Goal: Find specific page/section: Find specific page/section

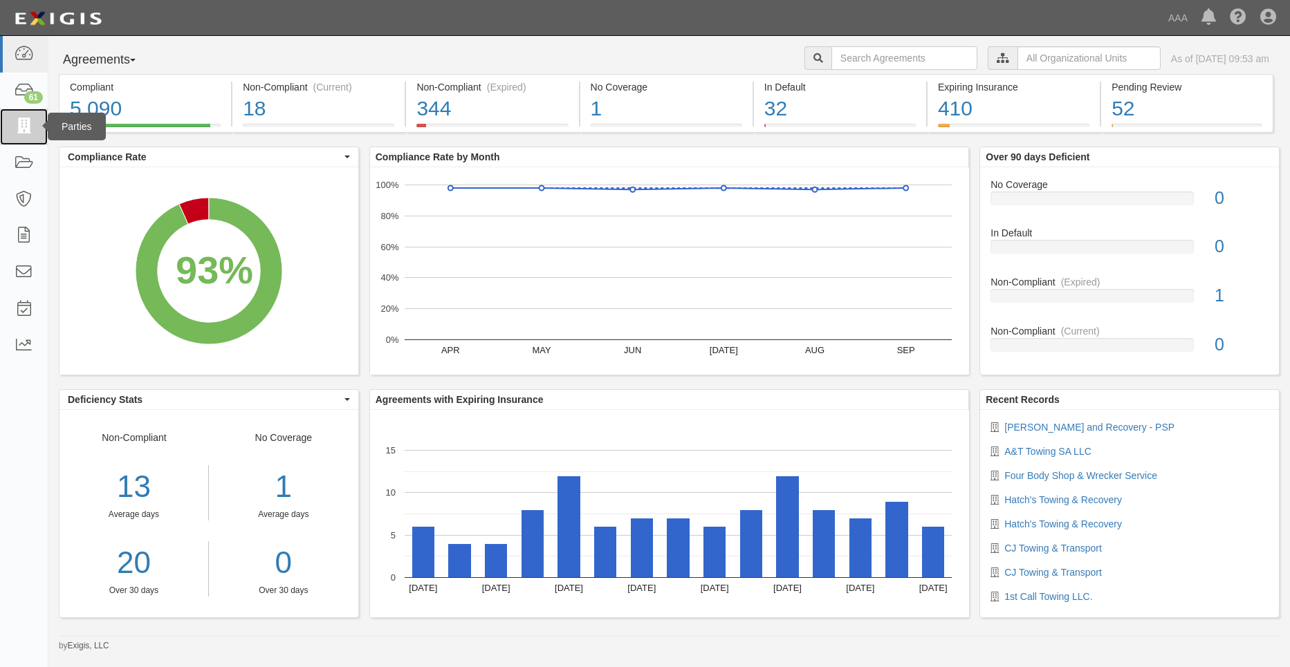
click at [39, 128] on link at bounding box center [24, 127] width 48 height 37
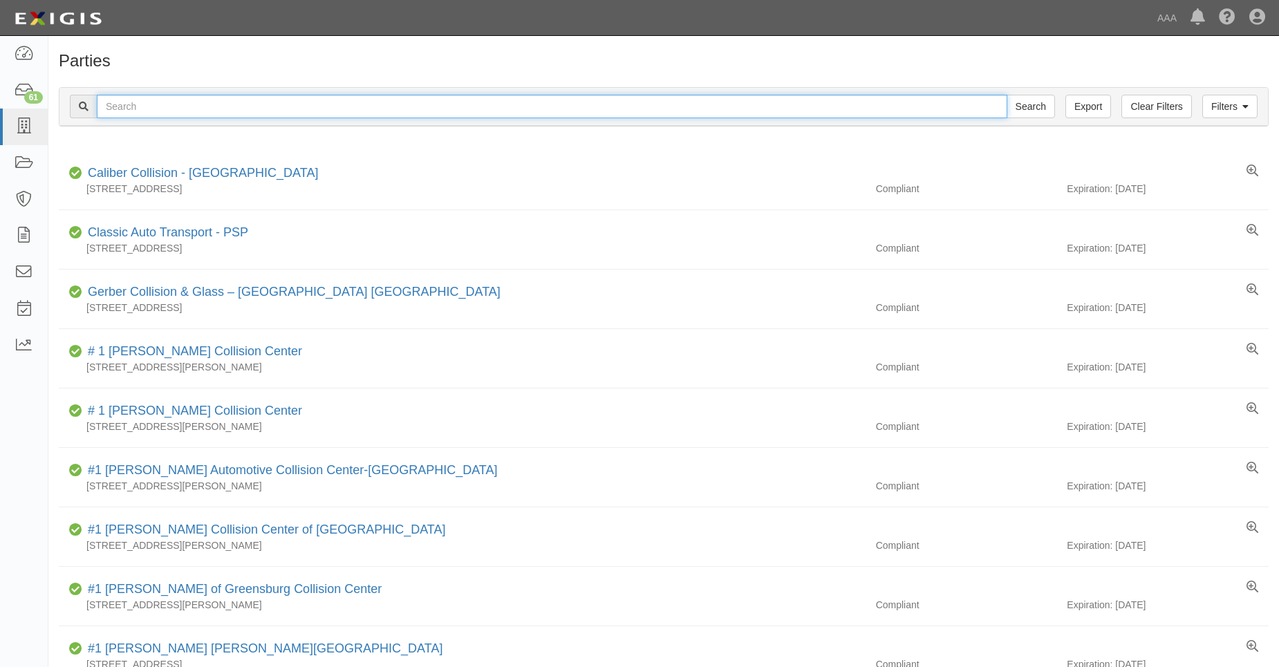
click at [138, 106] on input "text" at bounding box center [552, 107] width 911 height 24
type input "31658"
click at [1007, 95] on input "Search" at bounding box center [1031, 107] width 48 height 24
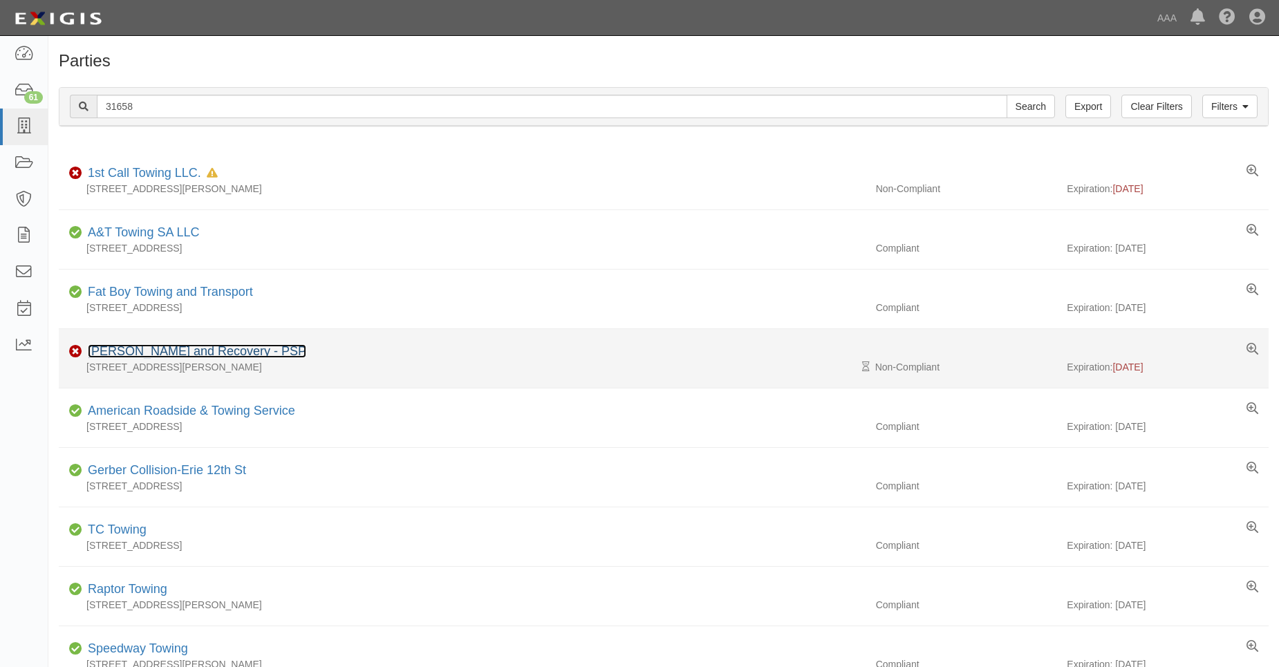
click at [166, 346] on link "Angelos Towing and Recovery - PSP" at bounding box center [197, 351] width 219 height 14
